Goal: Book appointment/travel/reservation

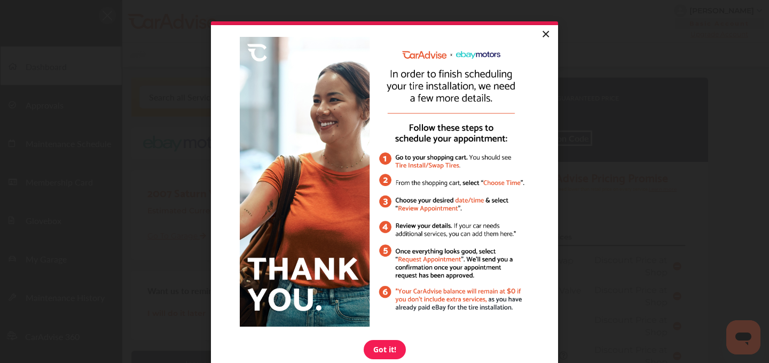
click at [551, 26] on link "×" at bounding box center [545, 34] width 19 height 19
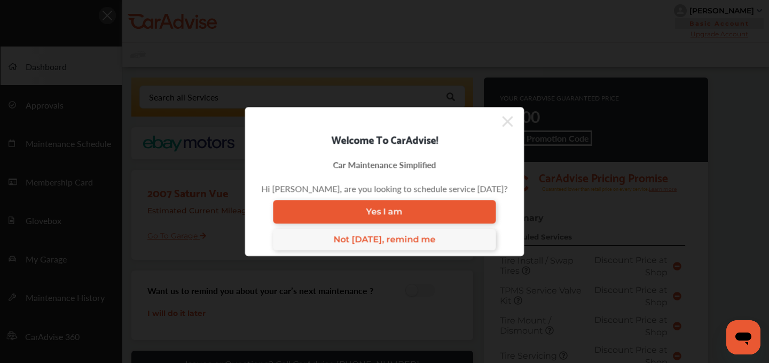
click at [502, 120] on icon at bounding box center [507, 121] width 11 height 17
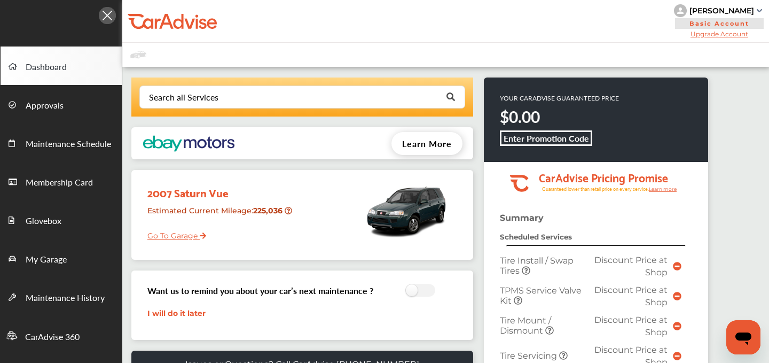
scroll to position [391, 0]
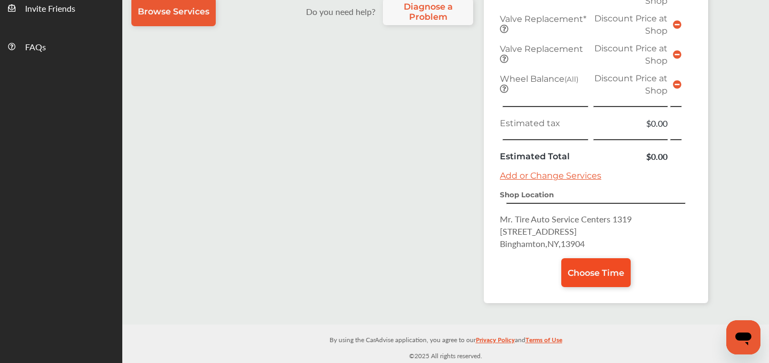
click at [594, 263] on link "Choose Time" at bounding box center [595, 272] width 69 height 29
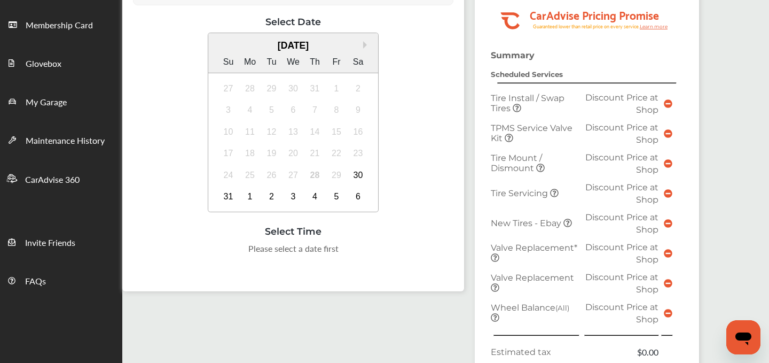
scroll to position [159, 0]
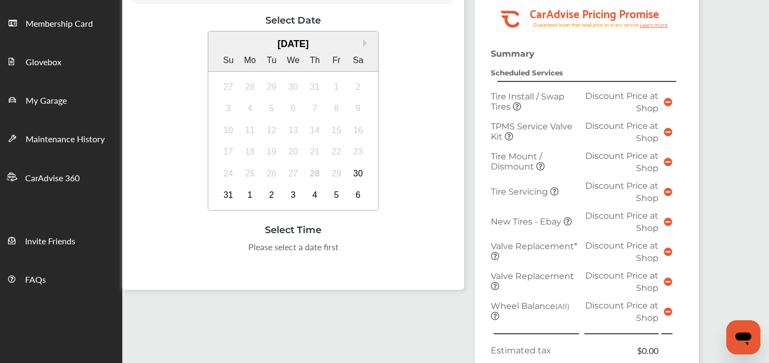
click at [334, 173] on div "29" at bounding box center [336, 173] width 17 height 17
click at [347, 171] on div "24 25 26 27 28 29 30" at bounding box center [293, 173] width 152 height 22
click at [335, 171] on div "29" at bounding box center [336, 173] width 17 height 17
click at [356, 172] on div "30" at bounding box center [358, 173] width 17 height 17
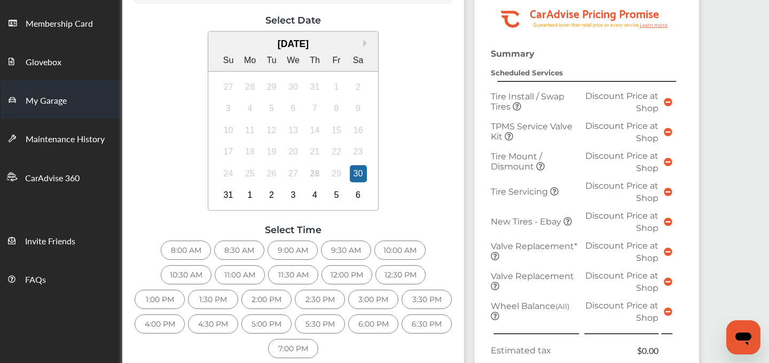
click at [52, 101] on span "My Garage" at bounding box center [46, 101] width 41 height 14
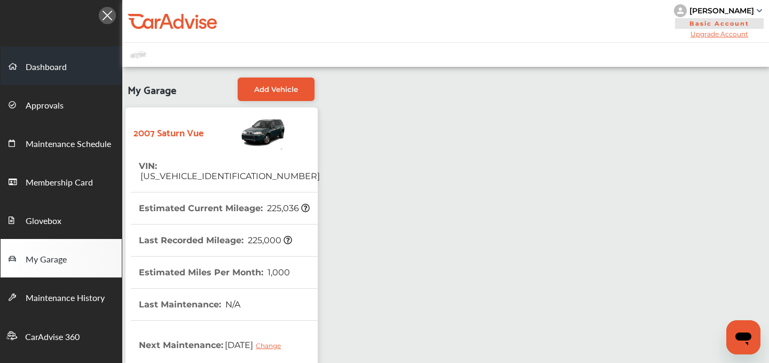
click at [58, 72] on span "Dashboard" at bounding box center [46, 67] width 41 height 14
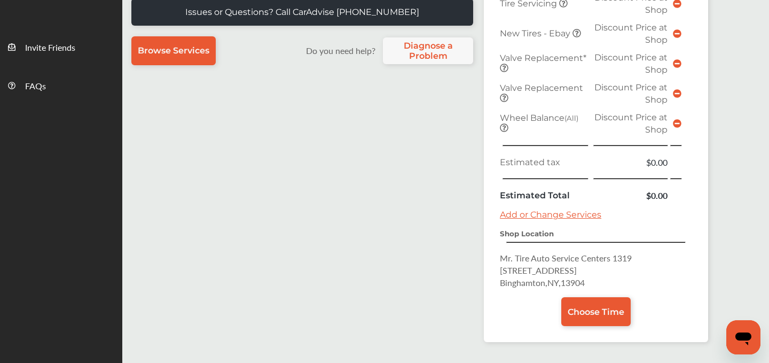
scroll to position [353, 0]
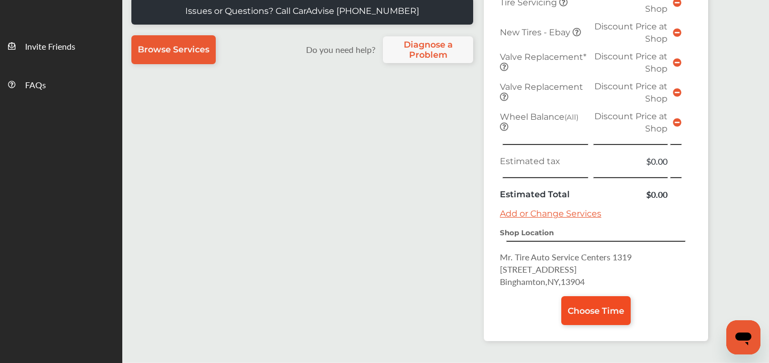
click at [590, 308] on span "Choose Time" at bounding box center [596, 310] width 57 height 10
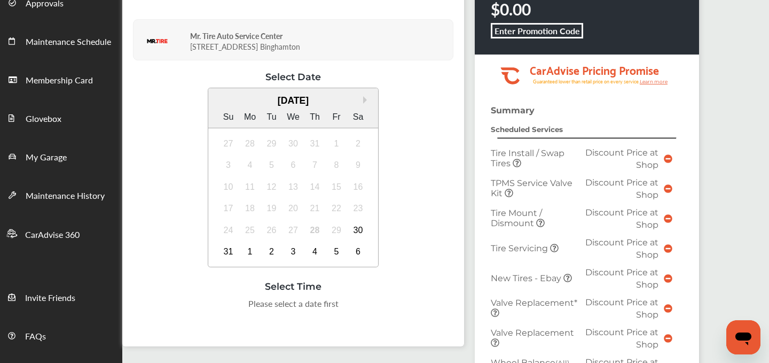
scroll to position [117, 0]
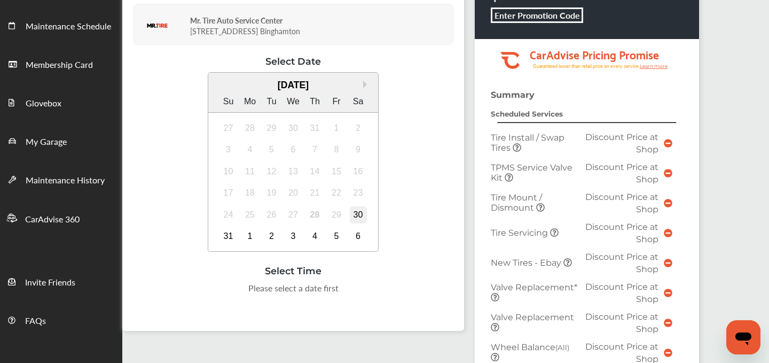
click at [359, 210] on div "30" at bounding box center [358, 214] width 17 height 17
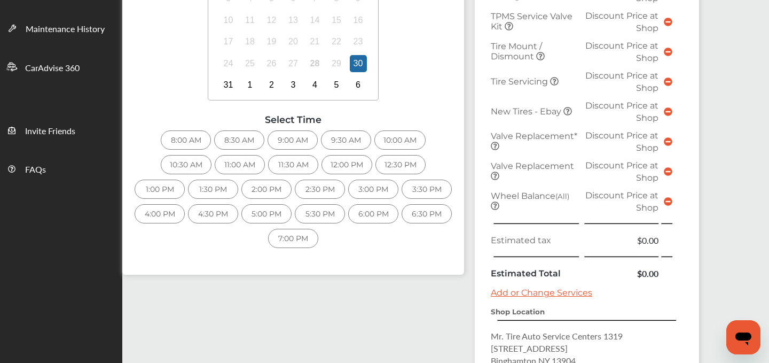
scroll to position [268, 0]
click at [186, 141] on div "8:00 AM" at bounding box center [186, 140] width 50 height 19
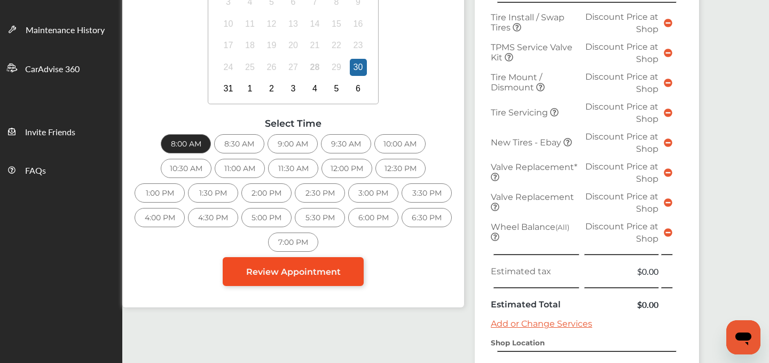
click at [289, 275] on link "Review Appointment" at bounding box center [293, 271] width 141 height 29
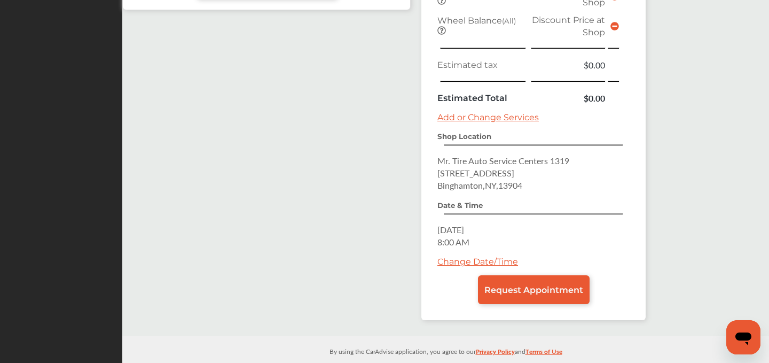
scroll to position [485, 0]
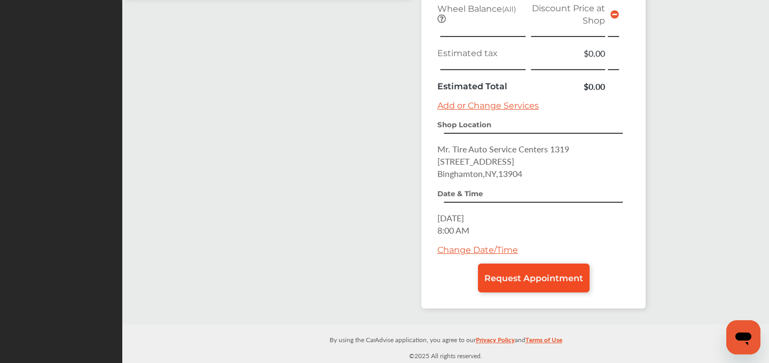
click at [518, 282] on span "Request Appointment" at bounding box center [533, 278] width 99 height 10
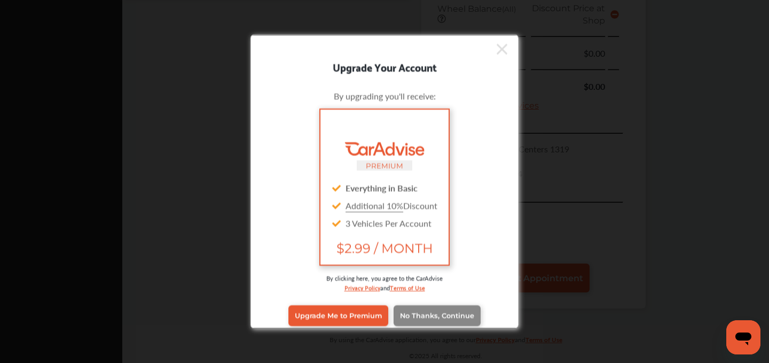
click at [438, 312] on span "No Thanks, Continue" at bounding box center [437, 315] width 74 height 8
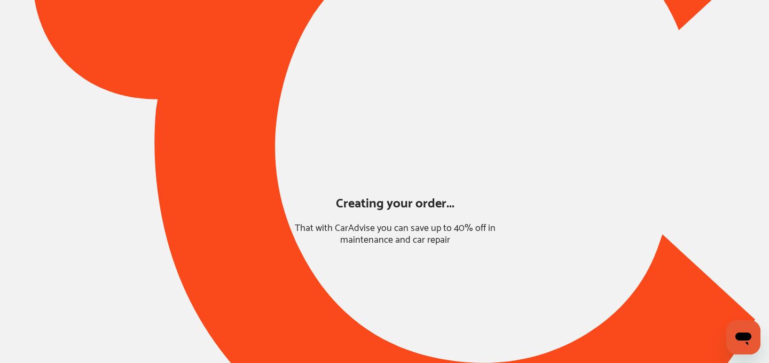
scroll to position [93, 0]
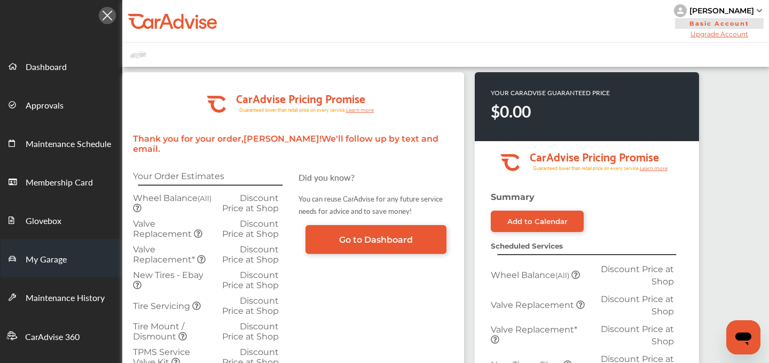
click at [55, 258] on span "My Garage" at bounding box center [46, 260] width 41 height 14
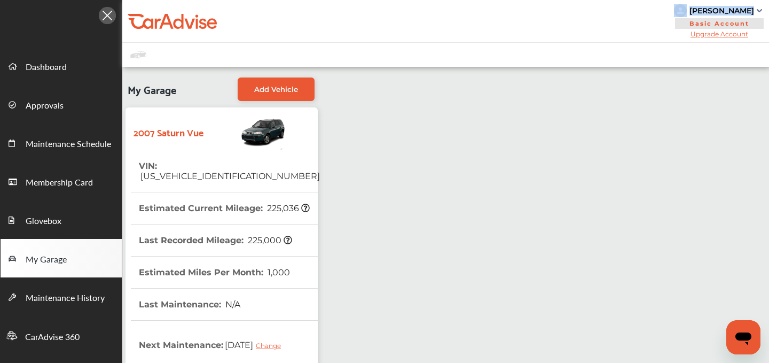
drag, startPoint x: 754, startPoint y: 10, endPoint x: 704, endPoint y: 10, distance: 50.2
click at [704, 10] on div "[PERSON_NAME]" at bounding box center [719, 10] width 91 height 13
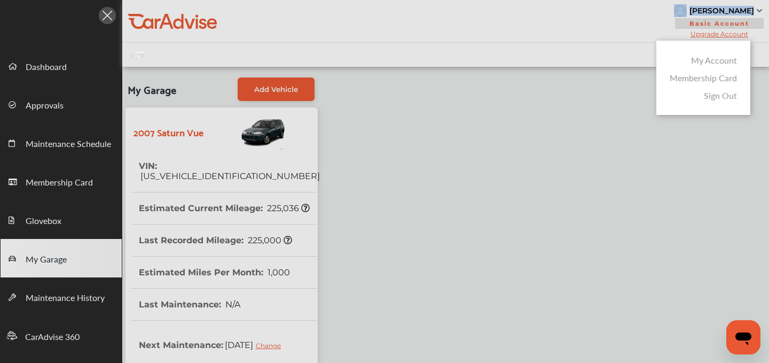
copy div "[PERSON_NAME]"
